Goal: Participate in discussion

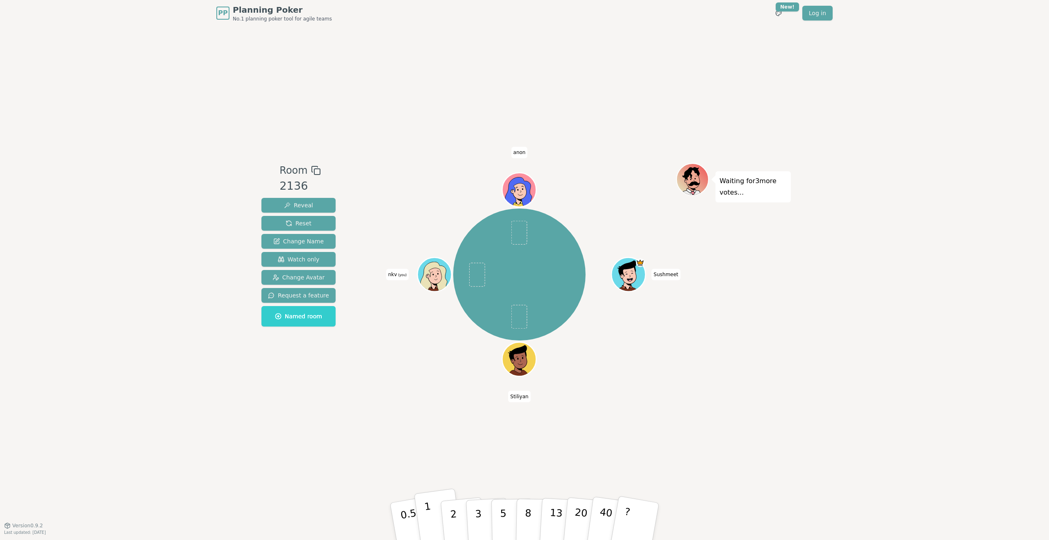
click at [435, 517] on button "1" at bounding box center [438, 521] width 49 height 66
click at [483, 516] on button "3" at bounding box center [487, 522] width 45 height 64
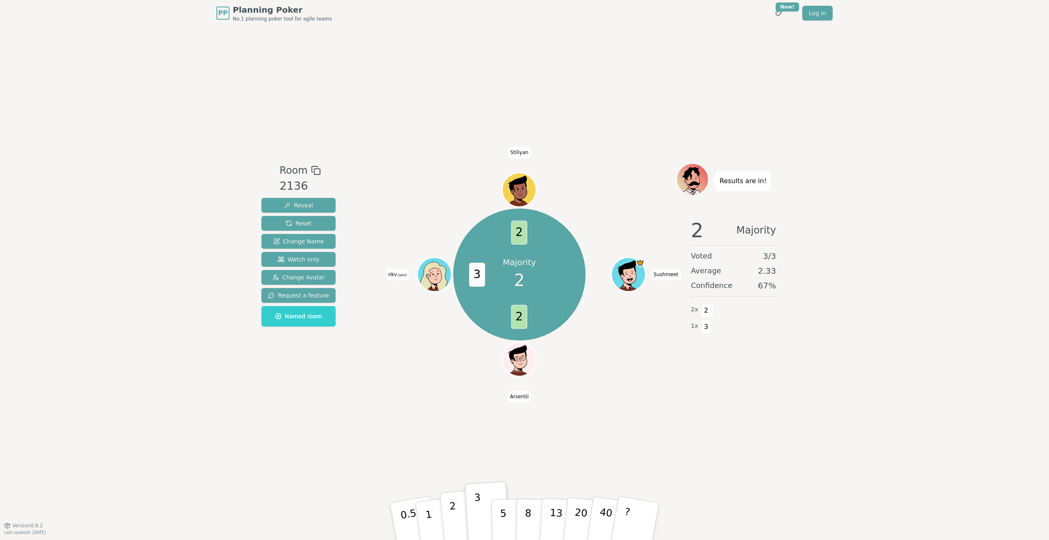
click at [450, 510] on p "2" at bounding box center [454, 522] width 11 height 45
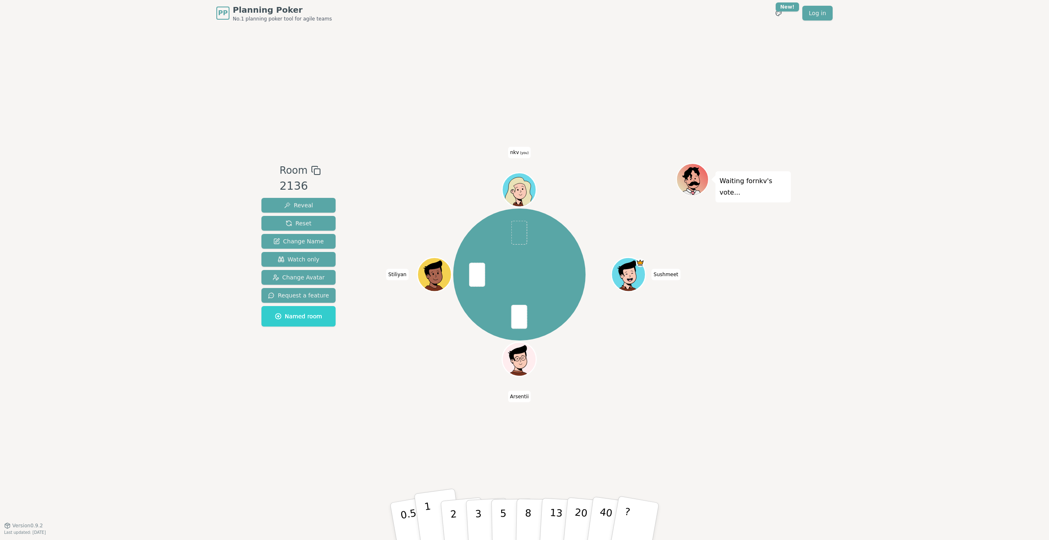
click at [428, 526] on p "1" at bounding box center [430, 522] width 12 height 45
